Goal: Task Accomplishment & Management: Complete application form

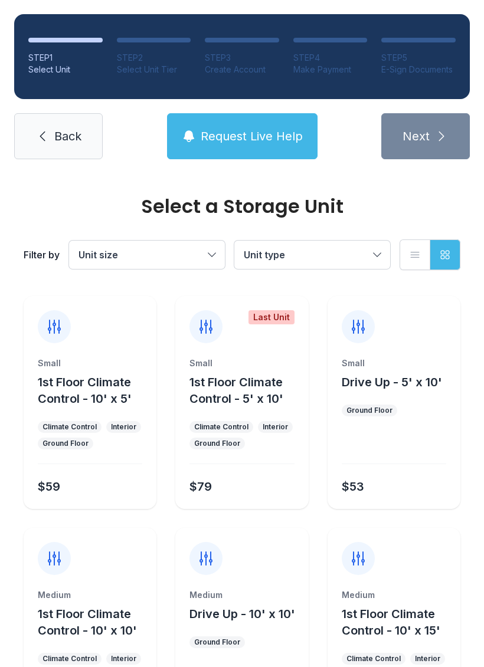
click at [183, 250] on span "Unit size" at bounding box center [140, 255] width 125 height 14
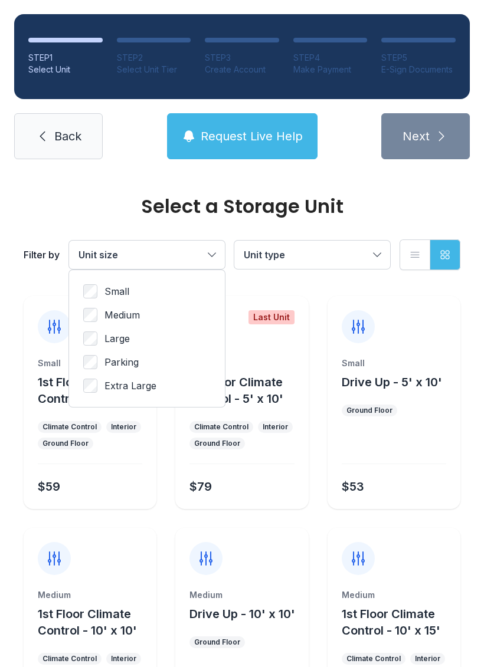
click at [150, 333] on label "Large" at bounding box center [146, 338] width 127 height 14
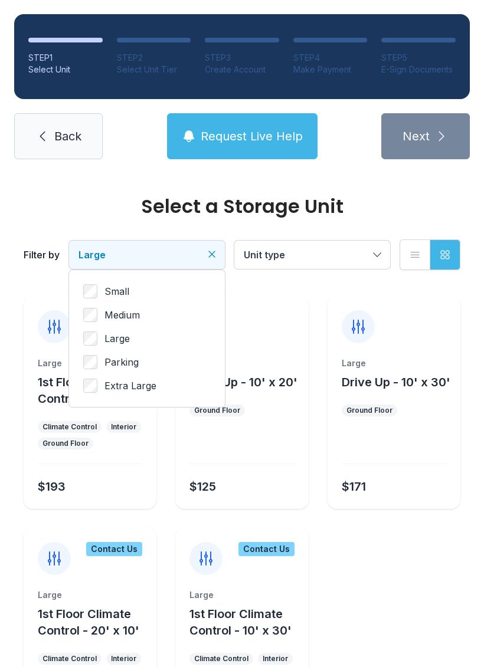
click at [144, 320] on label "Medium" at bounding box center [146, 315] width 127 height 14
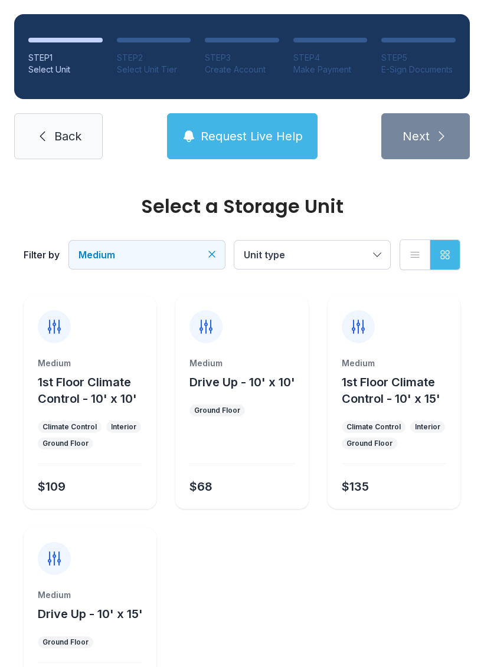
click at [193, 252] on span "Medium" at bounding box center [140, 255] width 125 height 14
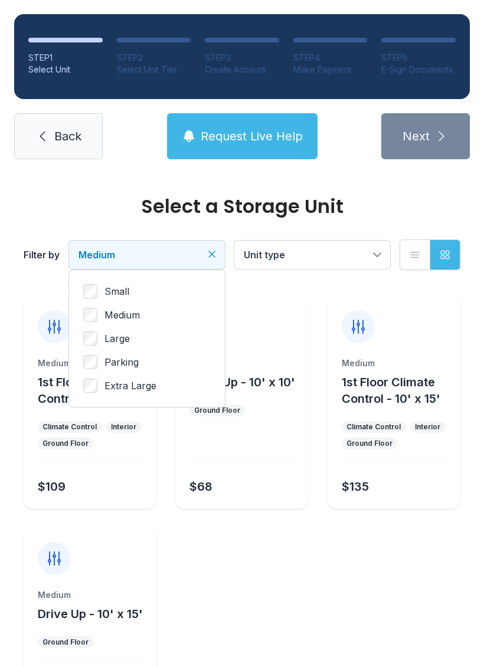
click at [138, 286] on label "Small" at bounding box center [146, 291] width 127 height 14
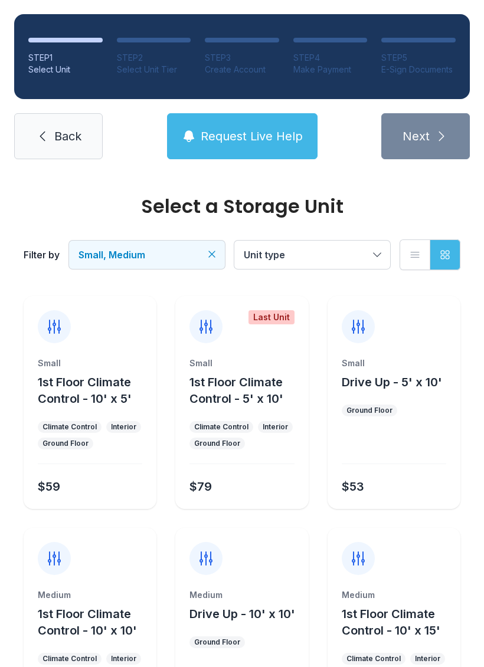
click at [213, 241] on button "Small, Medium" at bounding box center [147, 255] width 156 height 28
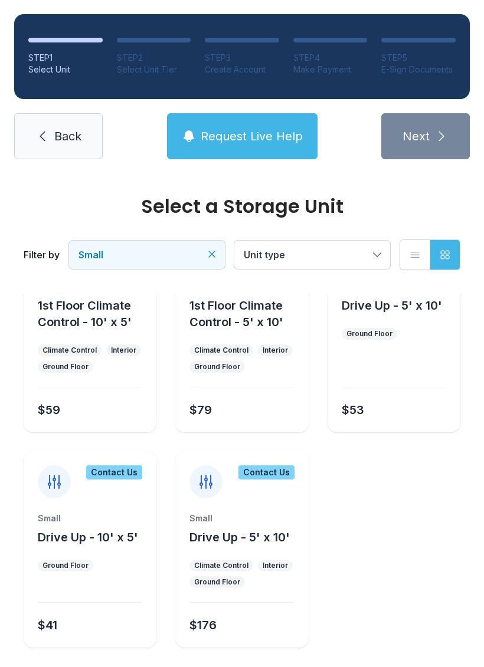
scroll to position [75, 0]
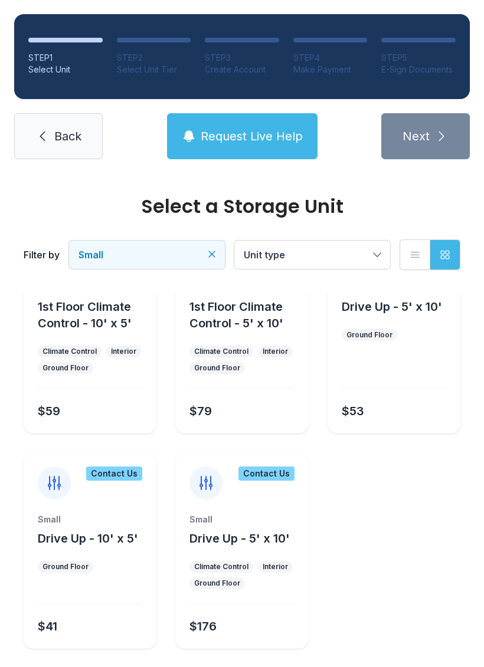
click at [300, 260] on span "Unit type" at bounding box center [306, 255] width 125 height 14
click at [57, 666] on div "Select a Storage Unit Filter by Small Unit type List view Grid view Small 1st F…" at bounding box center [242, 397] width 484 height 598
click at [40, 139] on icon at bounding box center [42, 136] width 14 height 14
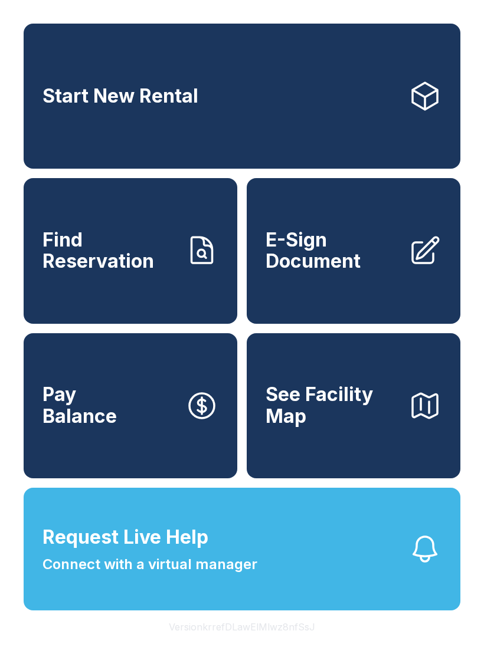
click at [75, 295] on link "Find Reservation" at bounding box center [130, 250] width 213 height 145
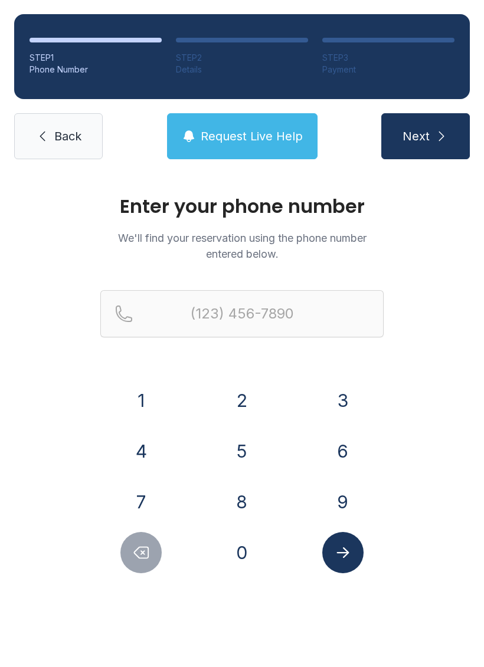
click at [143, 505] on button "7" at bounding box center [140, 501] width 41 height 41
click at [231, 561] on button "0" at bounding box center [241, 552] width 41 height 41
click at [352, 469] on button "6" at bounding box center [342, 451] width 41 height 41
click at [337, 402] on button "3" at bounding box center [342, 400] width 41 height 41
click at [335, 498] on button "9" at bounding box center [342, 501] width 41 height 41
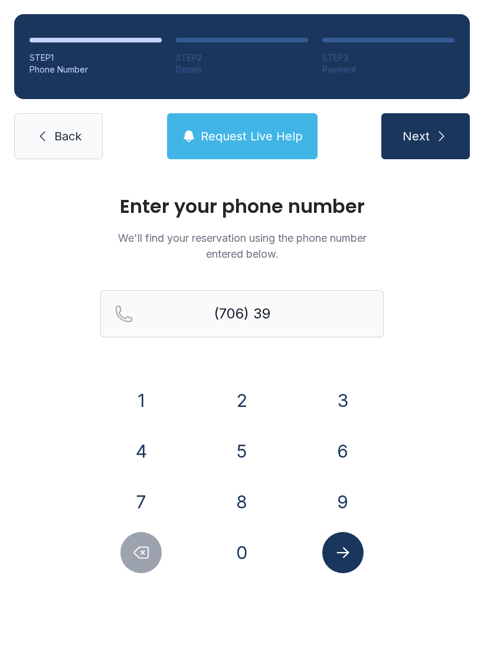
click at [144, 403] on button "1" at bounding box center [140, 400] width 41 height 41
click at [250, 557] on button "0" at bounding box center [241, 552] width 41 height 41
click at [245, 453] on button "5" at bounding box center [241, 451] width 41 height 41
click at [140, 395] on button "1" at bounding box center [140, 400] width 41 height 41
click at [249, 448] on button "5" at bounding box center [241, 451] width 41 height 41
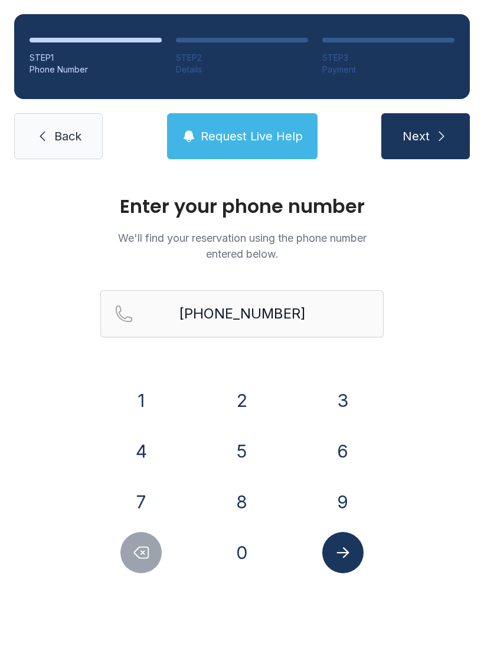
click at [352, 556] on button "Submit lookup form" at bounding box center [342, 552] width 41 height 41
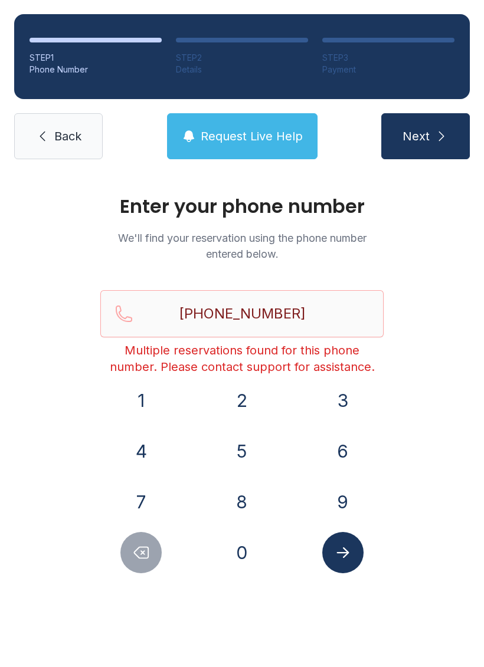
click at [445, 149] on button "Next" at bounding box center [425, 136] width 88 height 46
click at [153, 546] on button "Delete number" at bounding box center [140, 552] width 41 height 41
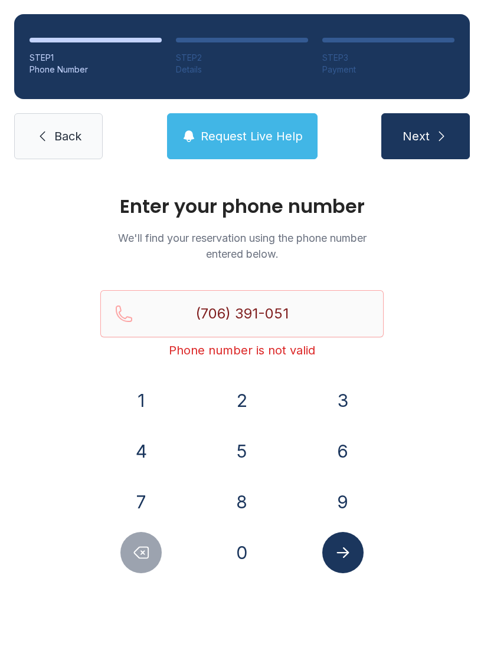
click at [153, 546] on button "Delete number" at bounding box center [140, 552] width 41 height 41
click at [138, 547] on icon "Delete number" at bounding box center [141, 553] width 18 height 18
click at [151, 550] on button "Delete number" at bounding box center [140, 552] width 41 height 41
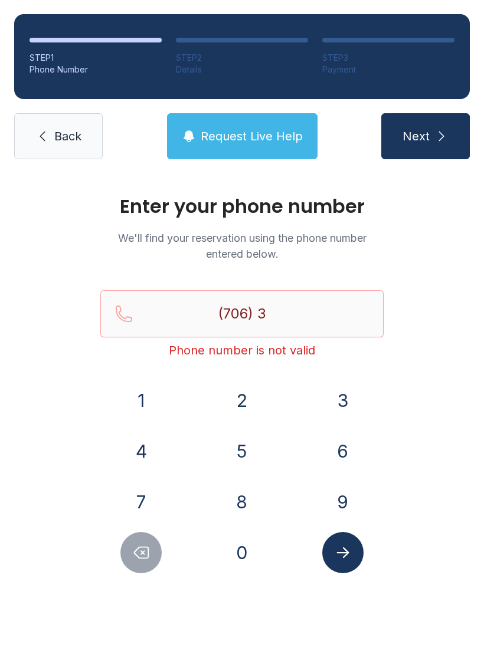
click at [140, 553] on icon "Delete number" at bounding box center [141, 553] width 18 height 18
click at [139, 553] on icon "Delete number" at bounding box center [141, 553] width 18 height 18
click at [147, 549] on icon "Delete number" at bounding box center [141, 553] width 18 height 18
type input "(7"
click at [146, 549] on icon "Delete number" at bounding box center [141, 553] width 18 height 18
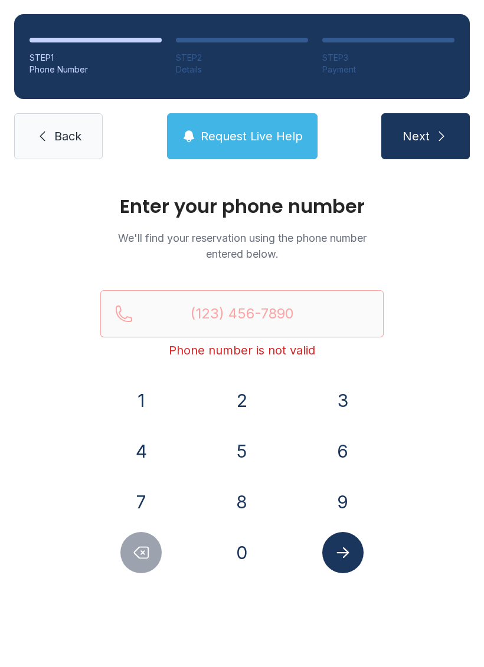
click at [146, 551] on icon "Delete number" at bounding box center [141, 553] width 18 height 18
click at [145, 551] on icon "Delete number" at bounding box center [141, 553] width 18 height 18
click at [144, 485] on button "7" at bounding box center [140, 501] width 41 height 41
click at [217, 551] on div "0" at bounding box center [242, 552] width 82 height 41
click at [258, 550] on button "0" at bounding box center [241, 552] width 41 height 41
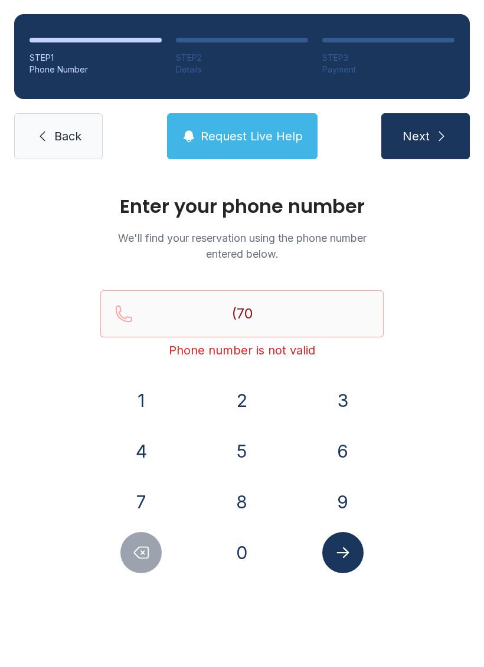
click at [343, 443] on button "6" at bounding box center [342, 451] width 41 height 41
click at [336, 389] on button "3" at bounding box center [342, 400] width 41 height 41
click at [343, 502] on button "9" at bounding box center [342, 501] width 41 height 41
click at [141, 401] on button "1" at bounding box center [140, 400] width 41 height 41
click at [242, 540] on button "0" at bounding box center [241, 552] width 41 height 41
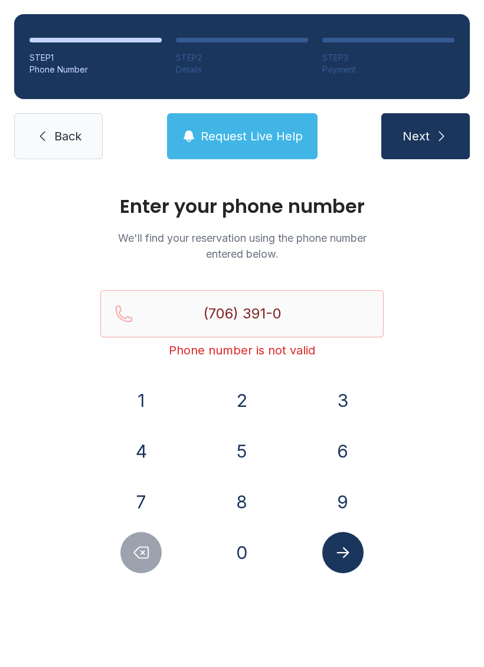
click at [247, 449] on button "5" at bounding box center [241, 451] width 41 height 41
click at [146, 392] on button "1" at bounding box center [140, 400] width 41 height 41
click at [245, 457] on button "5" at bounding box center [241, 451] width 41 height 41
type input "[PHONE_NUMBER]"
click at [345, 555] on icon "Submit lookup form" at bounding box center [342, 552] width 12 height 11
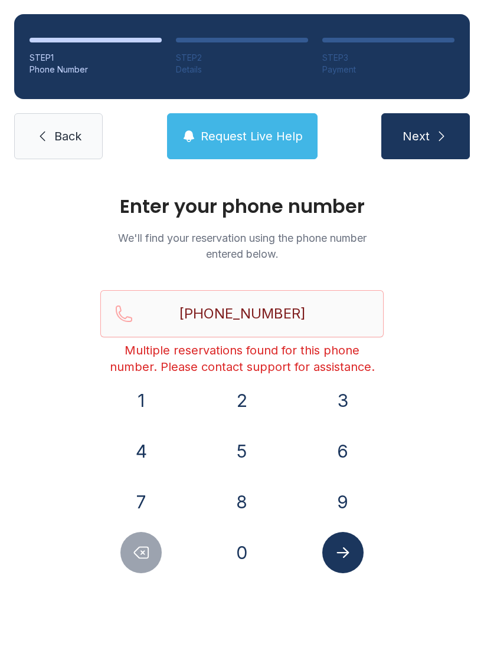
click at [55, 143] on span "Back" at bounding box center [67, 136] width 27 height 17
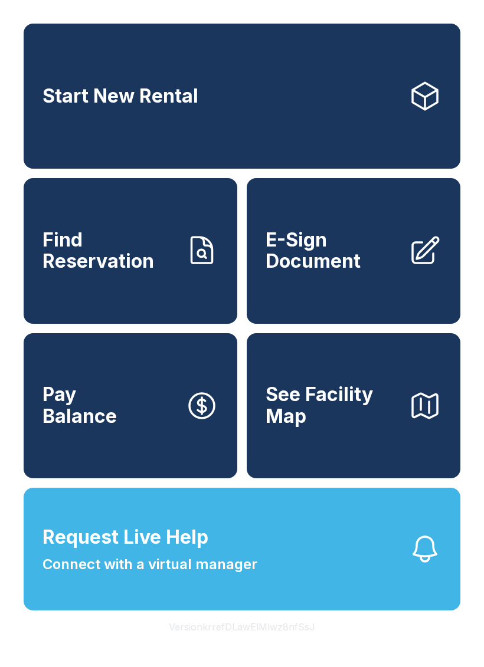
click at [136, 272] on span "Find Reservation" at bounding box center [108, 250] width 133 height 43
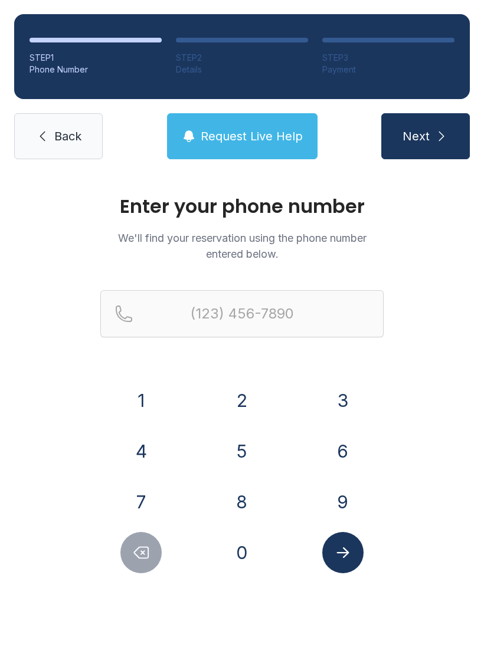
click at [153, 481] on div "1 2 3 4 5 6 7 8 9 0" at bounding box center [241, 476] width 283 height 193
click at [144, 513] on button "7" at bounding box center [140, 501] width 41 height 41
click at [242, 567] on button "0" at bounding box center [241, 552] width 41 height 41
click at [347, 455] on button "6" at bounding box center [342, 451] width 41 height 41
click at [336, 396] on button "3" at bounding box center [342, 400] width 41 height 41
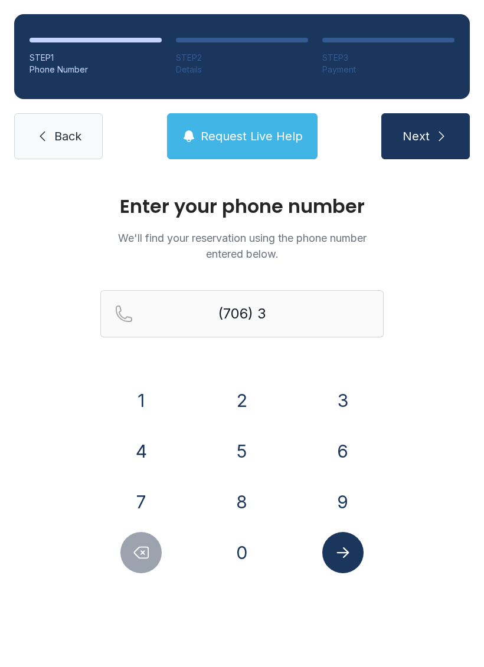
click at [338, 515] on button "9" at bounding box center [342, 501] width 41 height 41
click at [156, 391] on button "1" at bounding box center [140, 400] width 41 height 41
click at [240, 560] on button "0" at bounding box center [241, 552] width 41 height 41
click at [242, 439] on button "5" at bounding box center [241, 451] width 41 height 41
click at [131, 382] on button "1" at bounding box center [140, 400] width 41 height 41
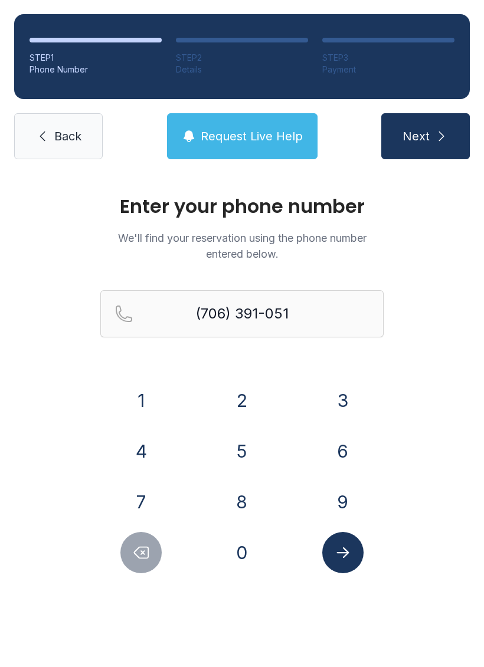
click at [244, 444] on button "5" at bounding box center [241, 451] width 41 height 41
type input "[PHONE_NUMBER]"
click at [354, 550] on button "Submit lookup form" at bounding box center [342, 552] width 41 height 41
click at [350, 558] on icon "Submit lookup form" at bounding box center [343, 553] width 18 height 18
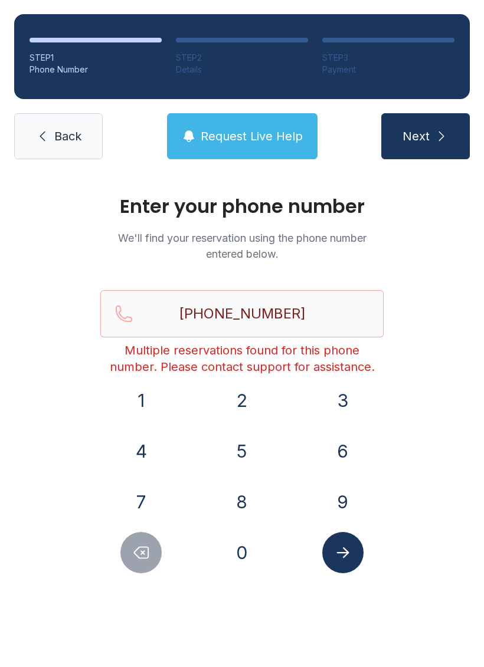
click at [63, 136] on span "Back" at bounding box center [67, 136] width 27 height 17
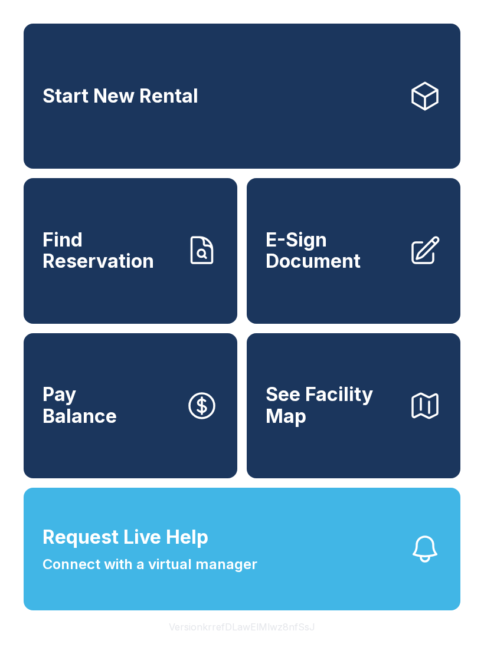
click at [366, 323] on link "E-Sign Document" at bounding box center [353, 250] width 213 height 145
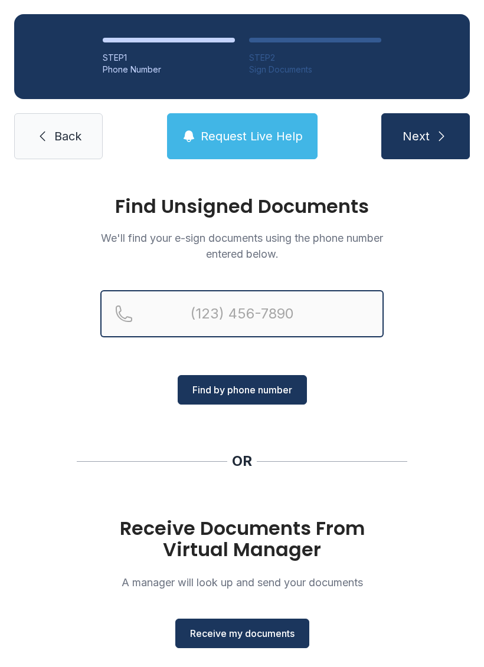
click at [217, 304] on input "Reservation phone number" at bounding box center [241, 313] width 283 height 47
click at [425, 136] on button "Next" at bounding box center [425, 136] width 88 height 46
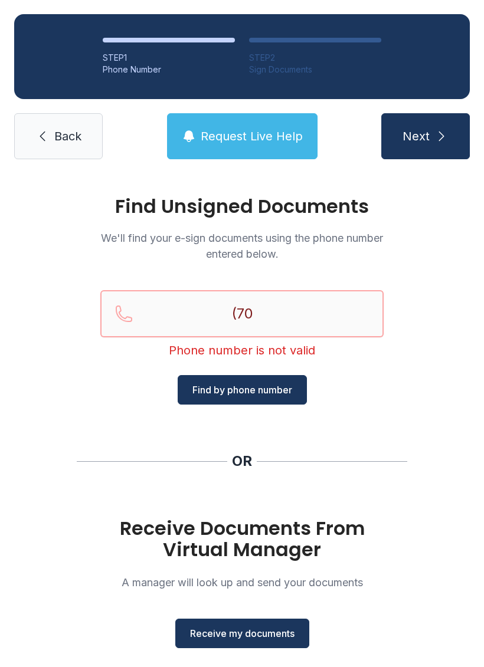
click at [425, 136] on button "Next" at bounding box center [425, 136] width 88 height 46
type input "("
click at [421, 392] on div "Find Unsigned Documents We'll find your e-sign documents using the phone number…" at bounding box center [242, 434] width 484 height 522
click at [241, 628] on span "Receive my documents" at bounding box center [242, 633] width 104 height 14
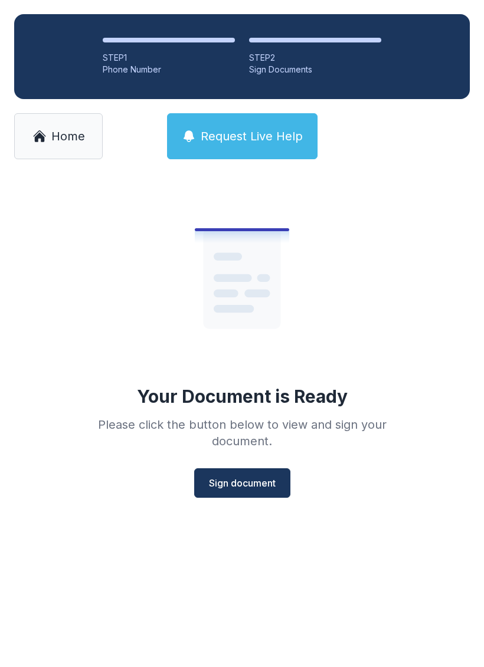
click at [236, 497] on button "Sign document" at bounding box center [242, 482] width 96 height 29
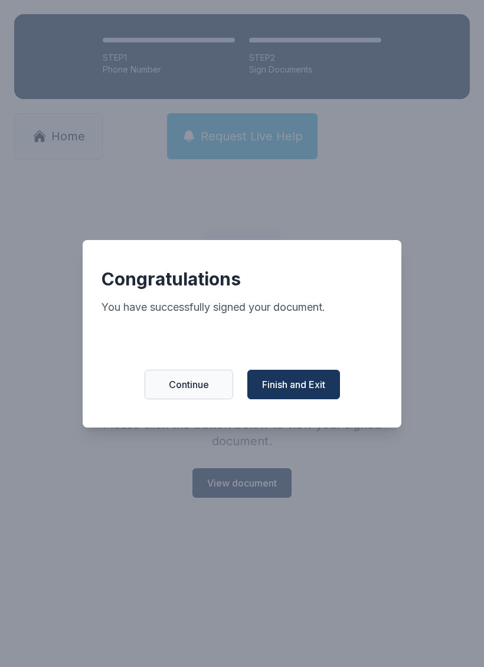
click at [297, 386] on span "Finish and Exit" at bounding box center [293, 384] width 63 height 14
